Goal: Check status: Check status

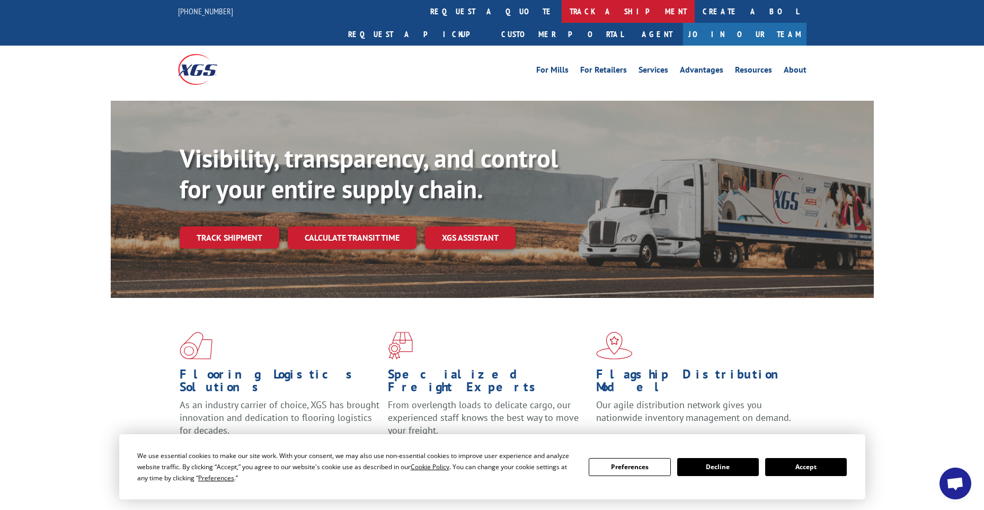
click at [561, 6] on link "track a shipment" at bounding box center [627, 11] width 133 height 23
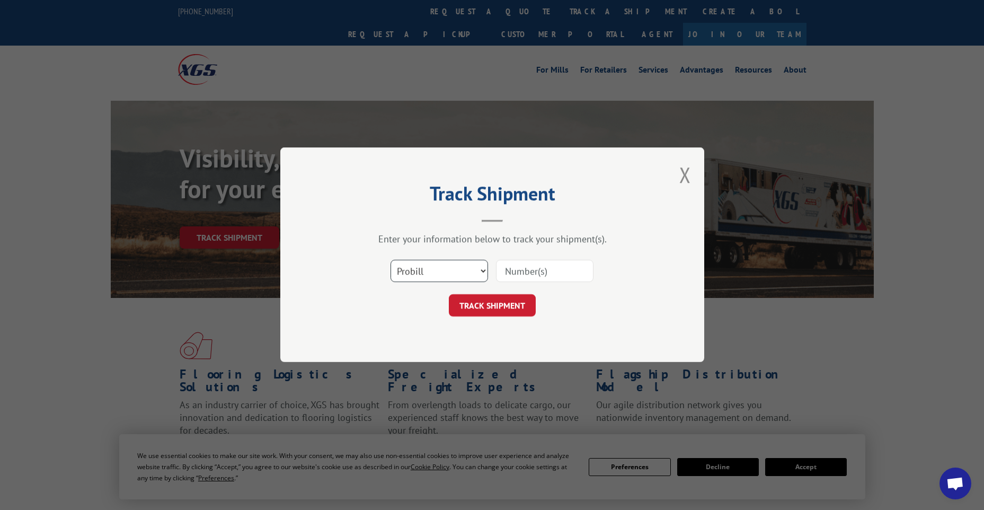
click at [462, 266] on select "Select category... Probill BOL PO" at bounding box center [438, 271] width 97 height 22
select select "bol"
click at [390, 260] on select "Select category... Probill BOL PO" at bounding box center [438, 271] width 97 height 22
click at [519, 271] on input at bounding box center [544, 271] width 97 height 22
type input "14854908"
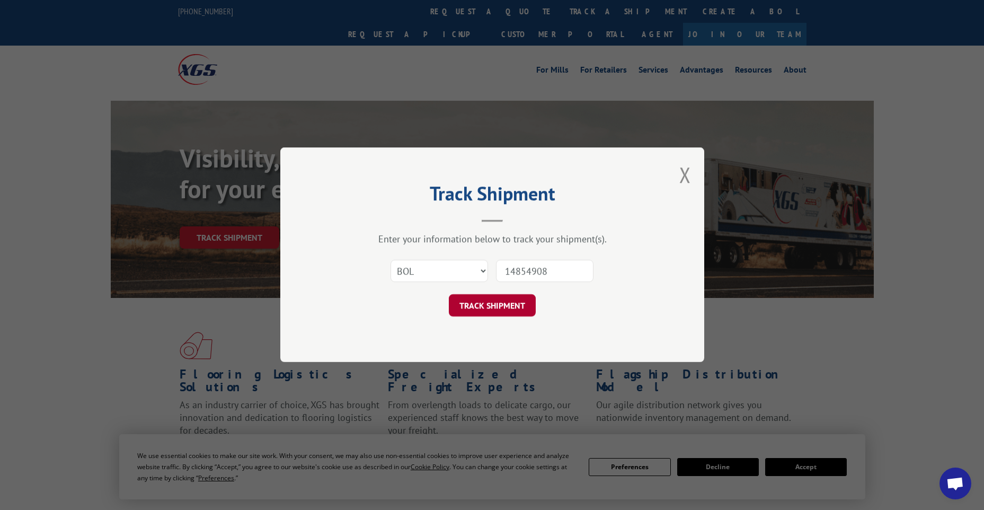
click at [510, 305] on button "TRACK SHIPMENT" at bounding box center [492, 305] width 87 height 22
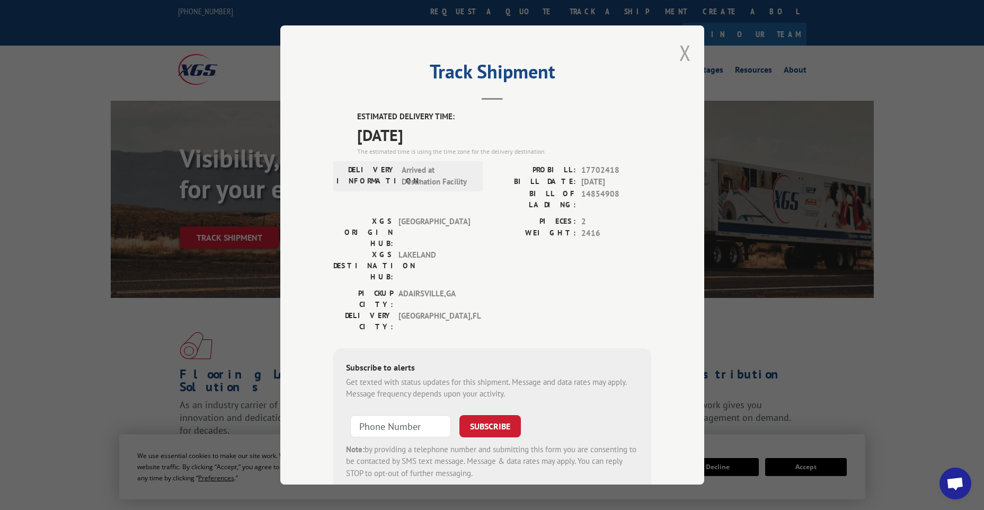
click at [682, 50] on button "Close modal" at bounding box center [685, 53] width 12 height 28
